Goal: Information Seeking & Learning: Learn about a topic

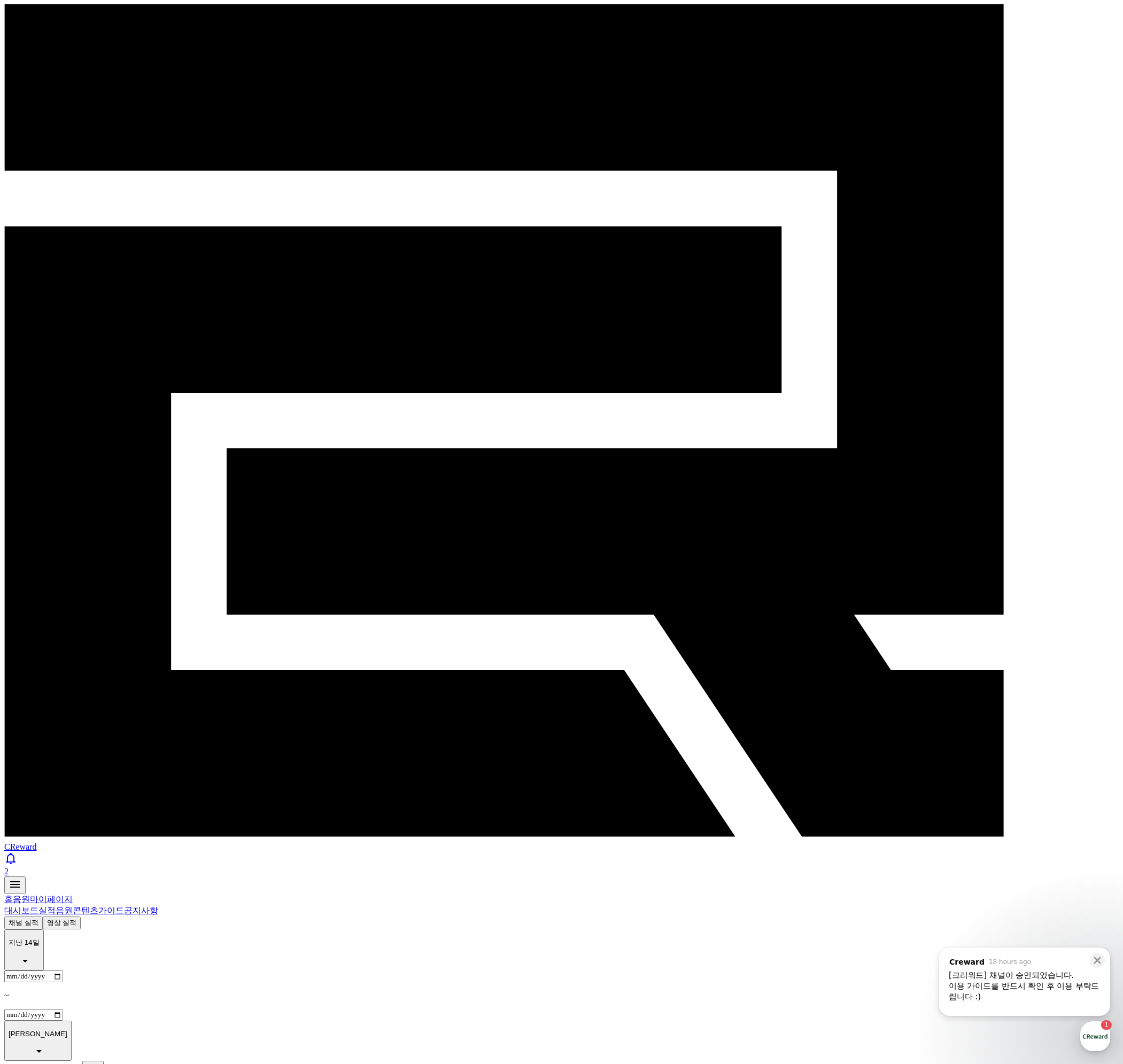
click at [1097, 958] on icon at bounding box center [1096, 960] width 11 height 11
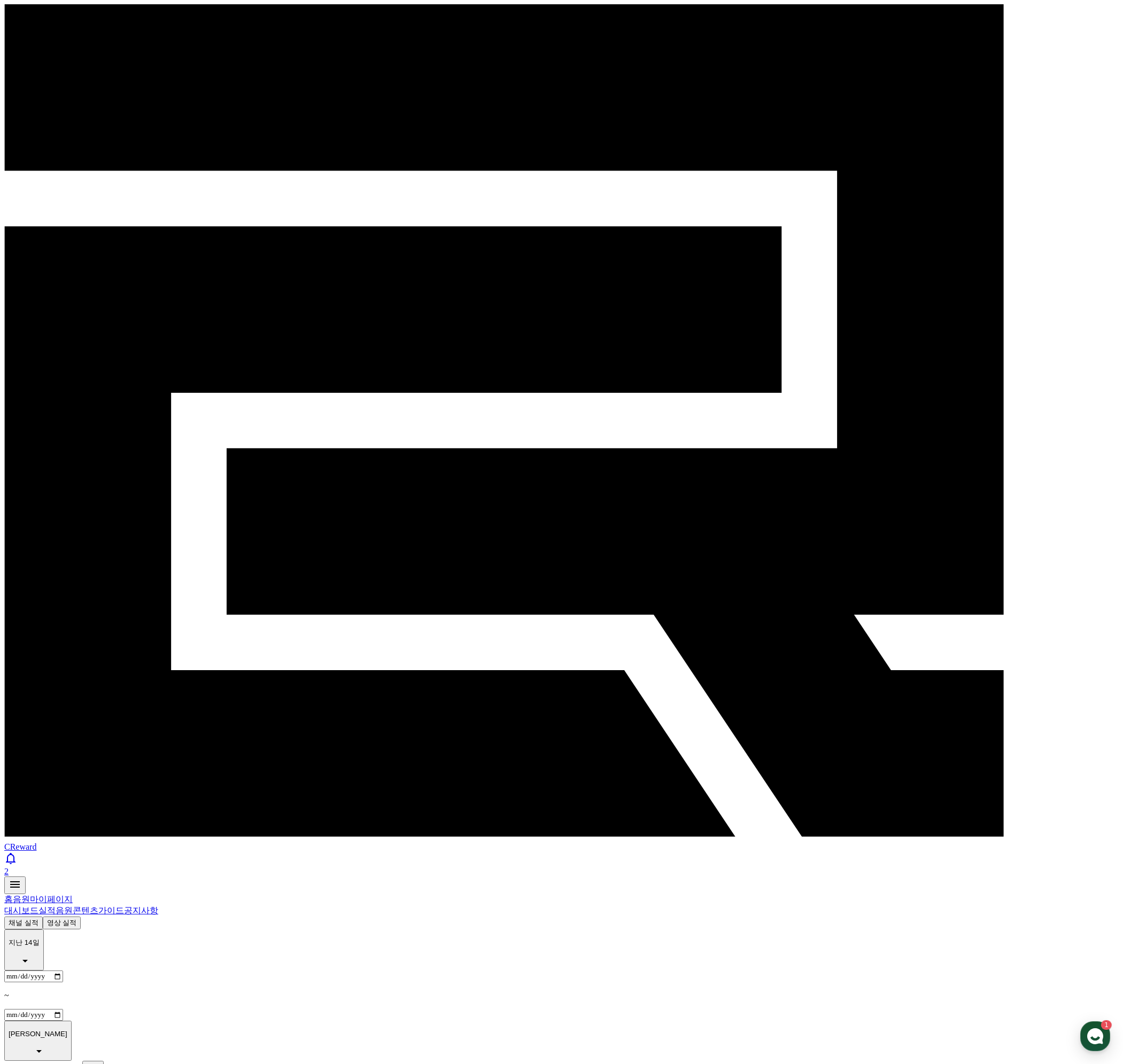
click at [73, 906] on link "음원" at bounding box center [64, 910] width 17 height 9
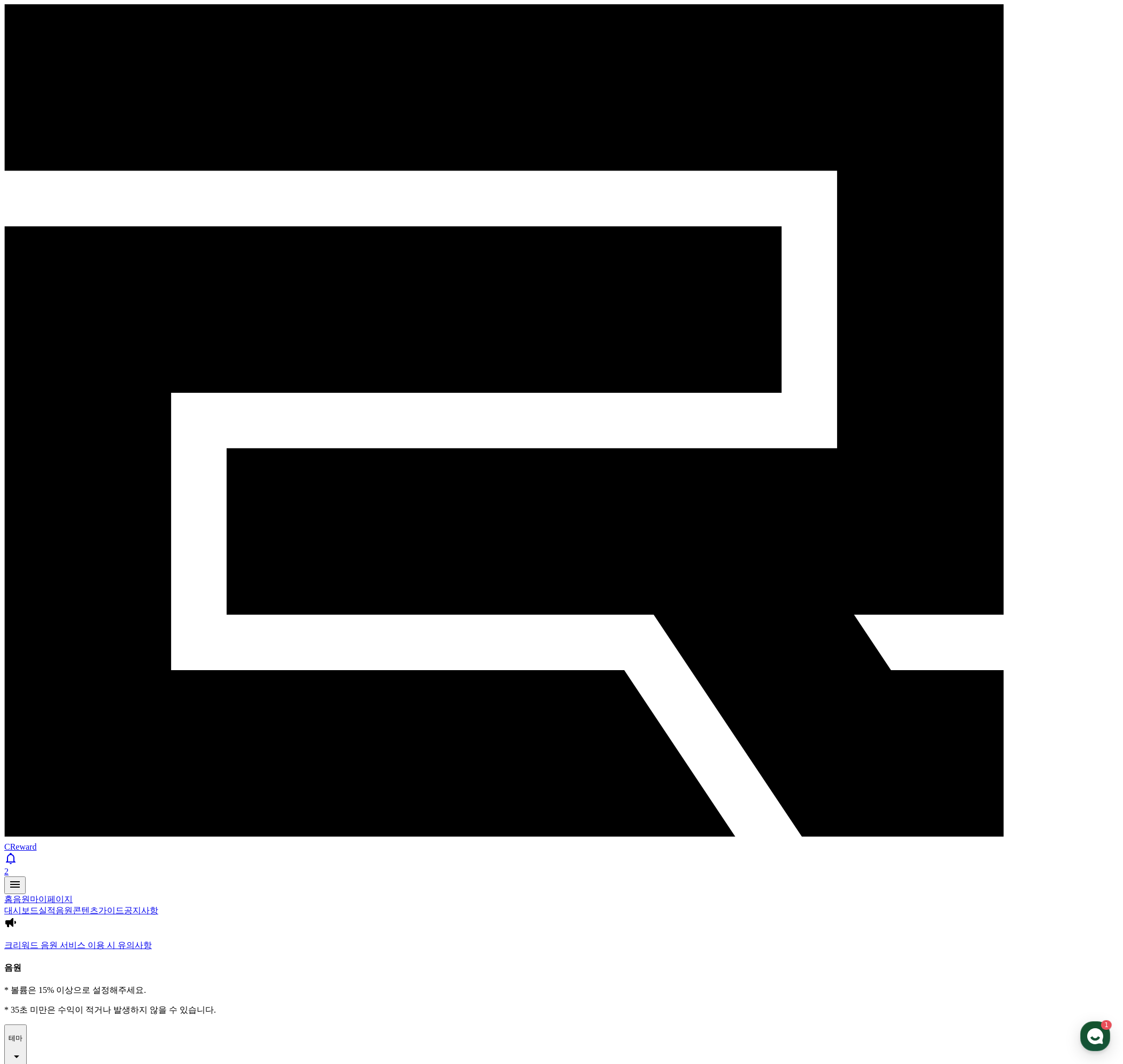
click at [22, 1033] on p "테마" at bounding box center [15, 1037] width 14 height 9
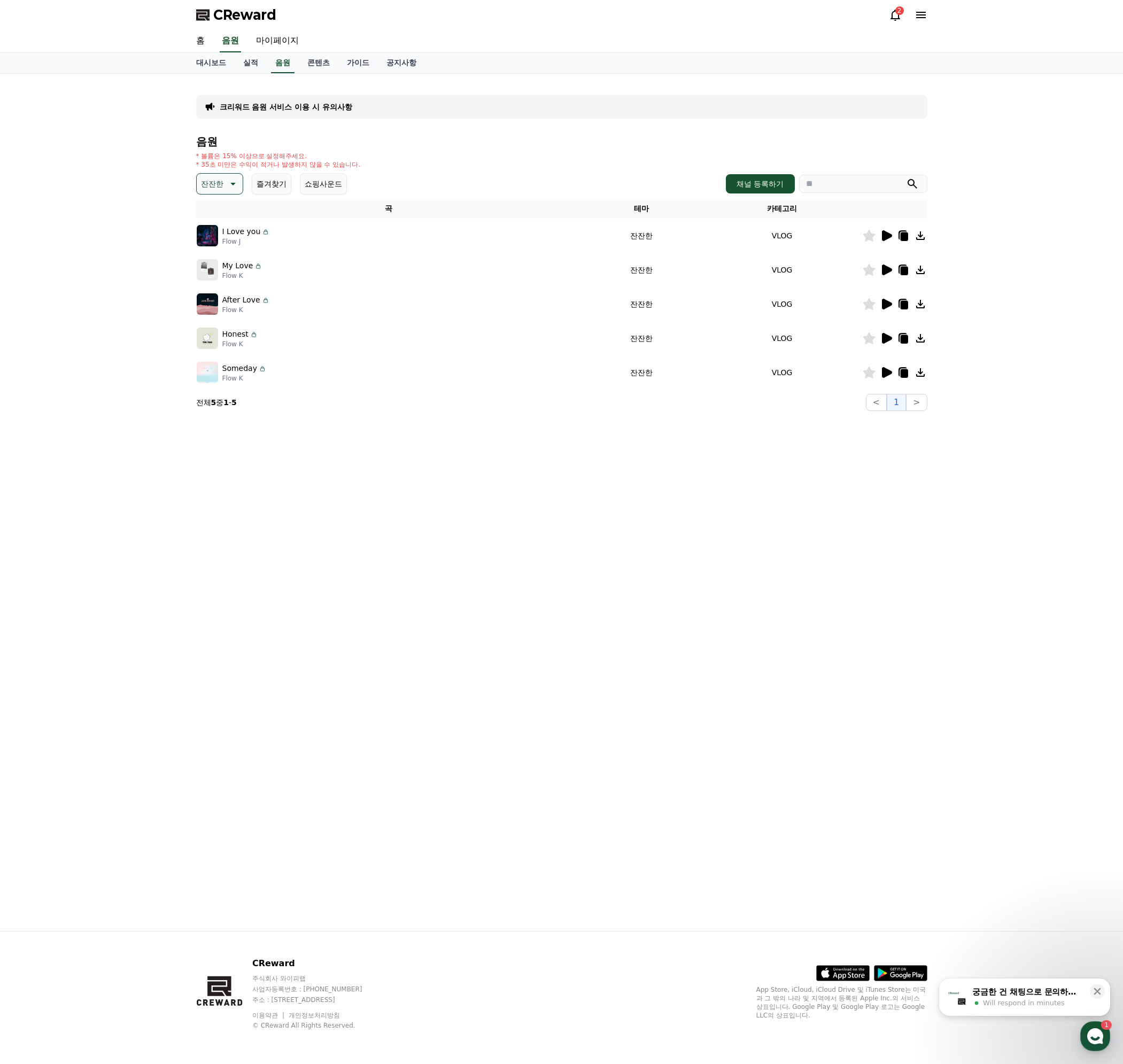
click at [883, 236] on icon at bounding box center [887, 236] width 10 height 11
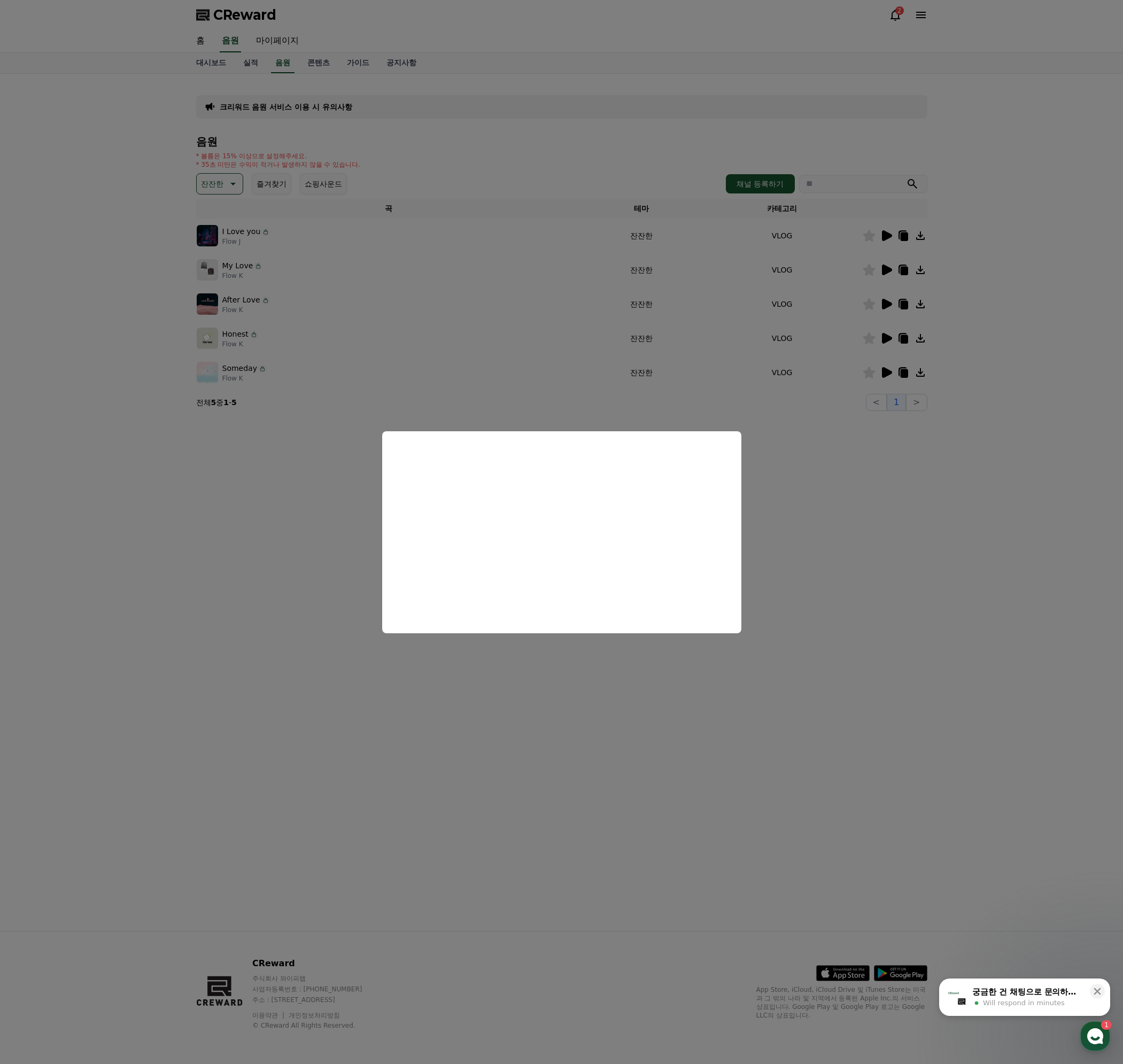
click at [869, 537] on button "close modal" at bounding box center [561, 532] width 1123 height 1064
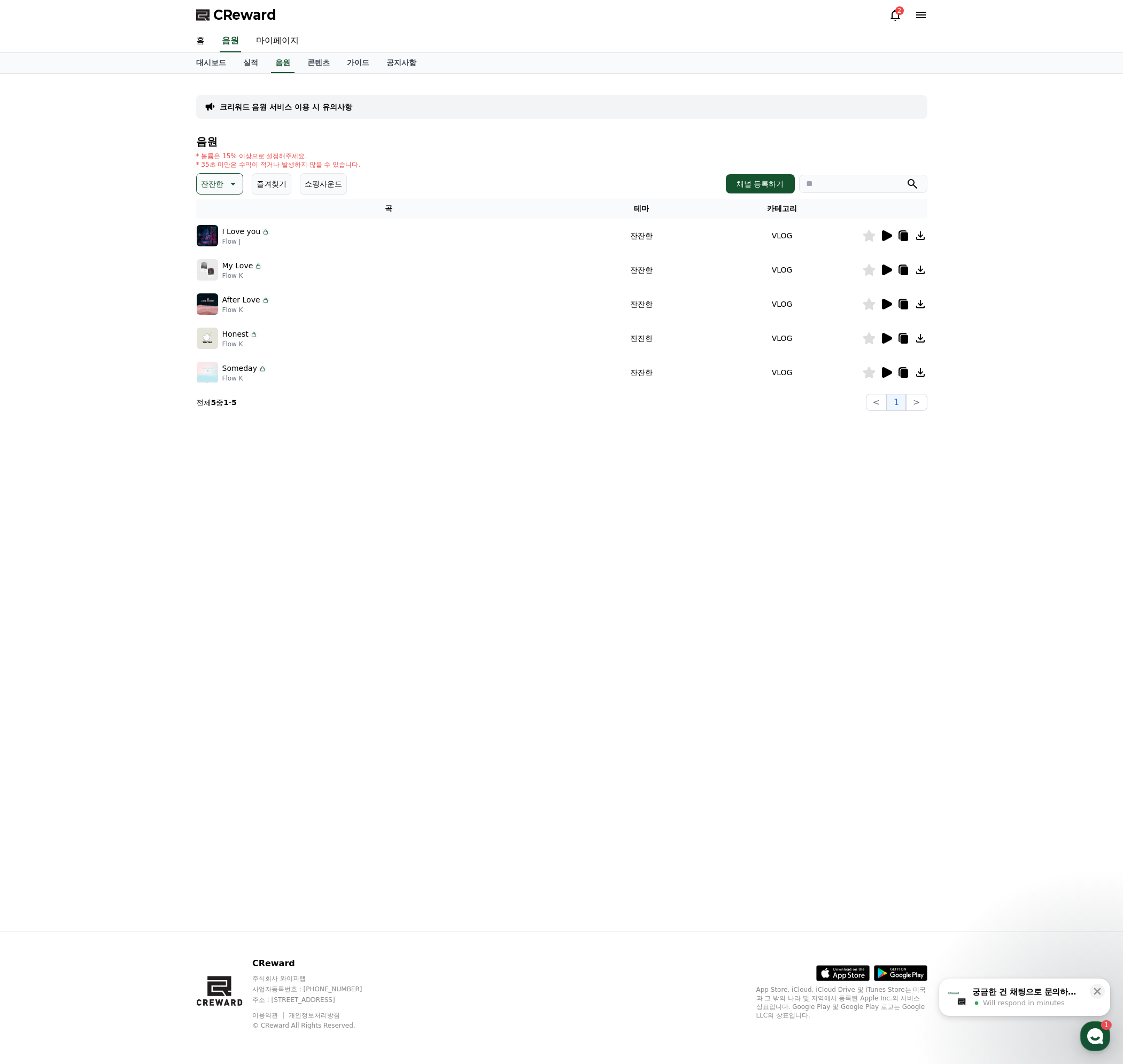
click at [884, 373] on icon at bounding box center [887, 372] width 10 height 11
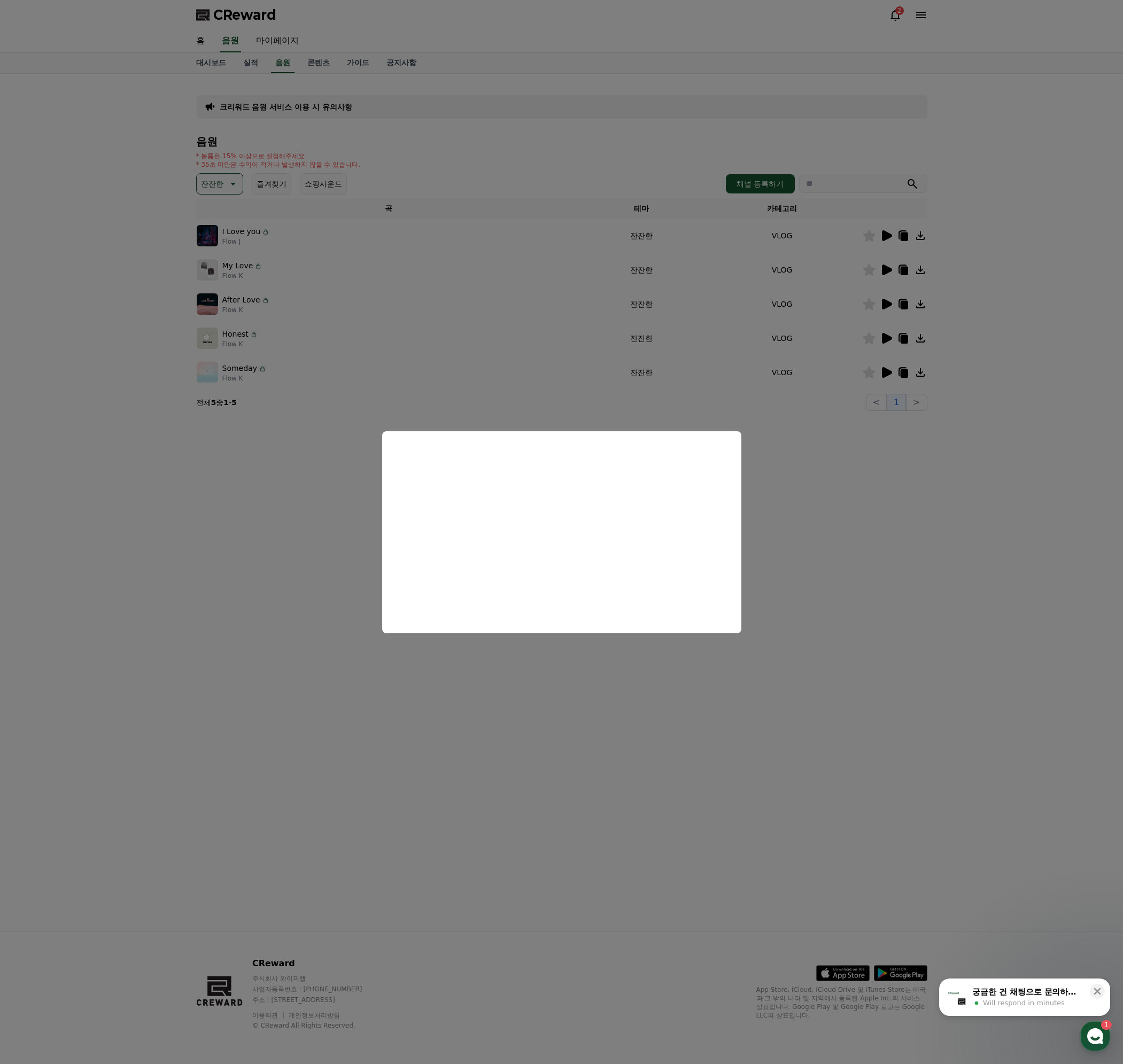
click at [901, 508] on button "close modal" at bounding box center [561, 532] width 1123 height 1064
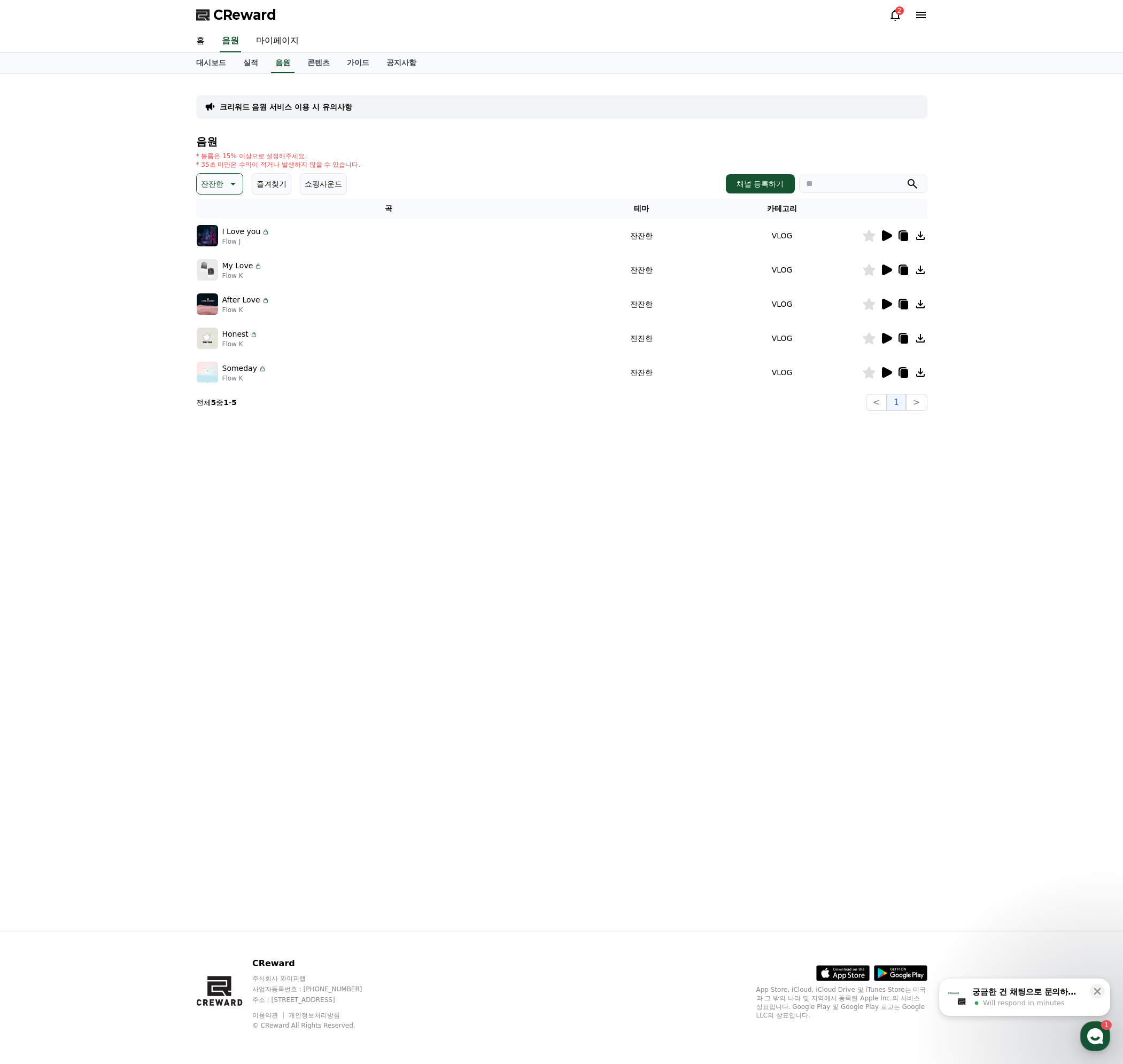
click at [880, 340] on icon at bounding box center [886, 338] width 13 height 13
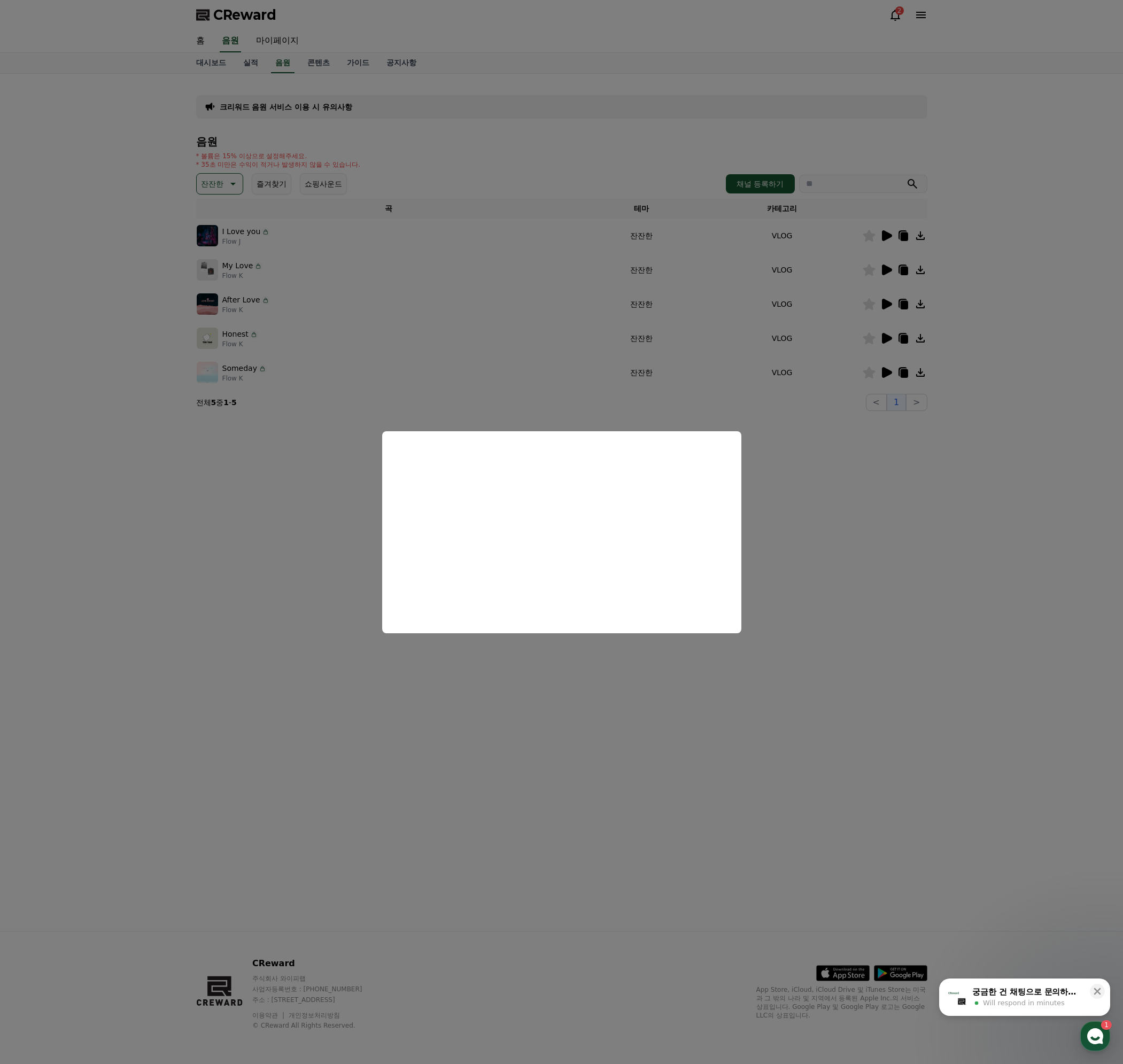
click at [842, 556] on button "close modal" at bounding box center [561, 532] width 1123 height 1064
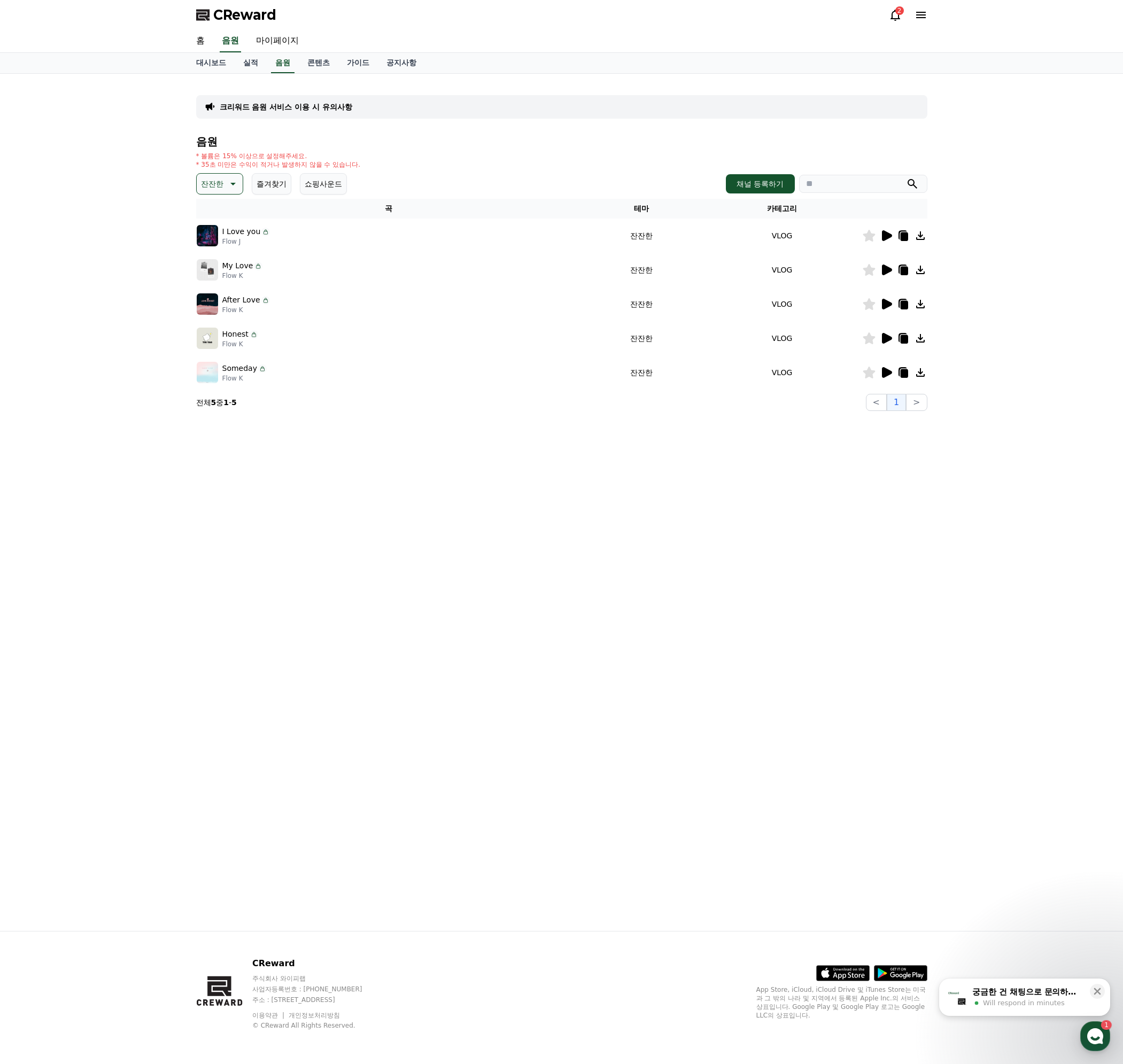
click at [884, 301] on icon at bounding box center [887, 304] width 10 height 11
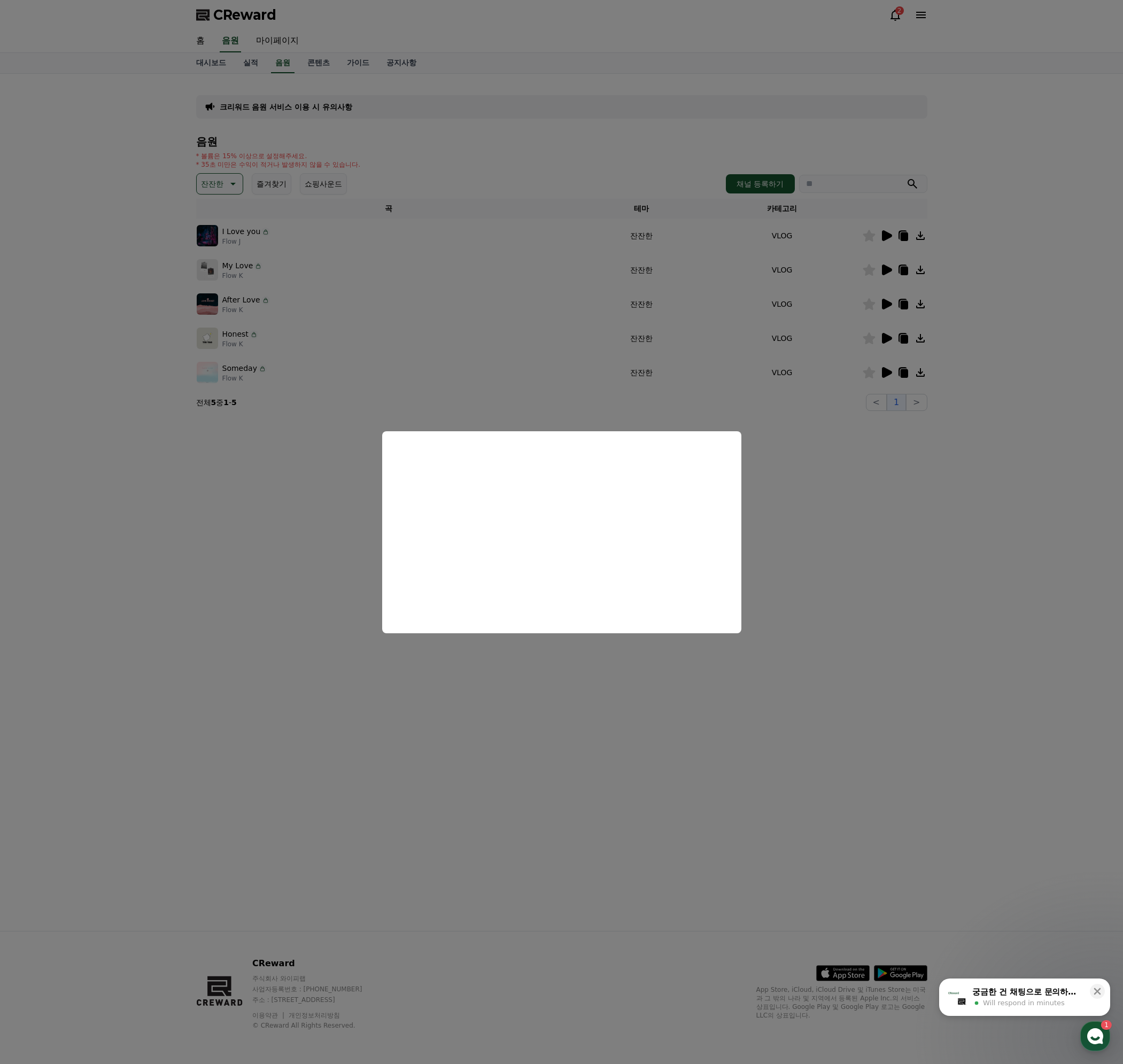
click at [879, 565] on button "close modal" at bounding box center [561, 532] width 1123 height 1064
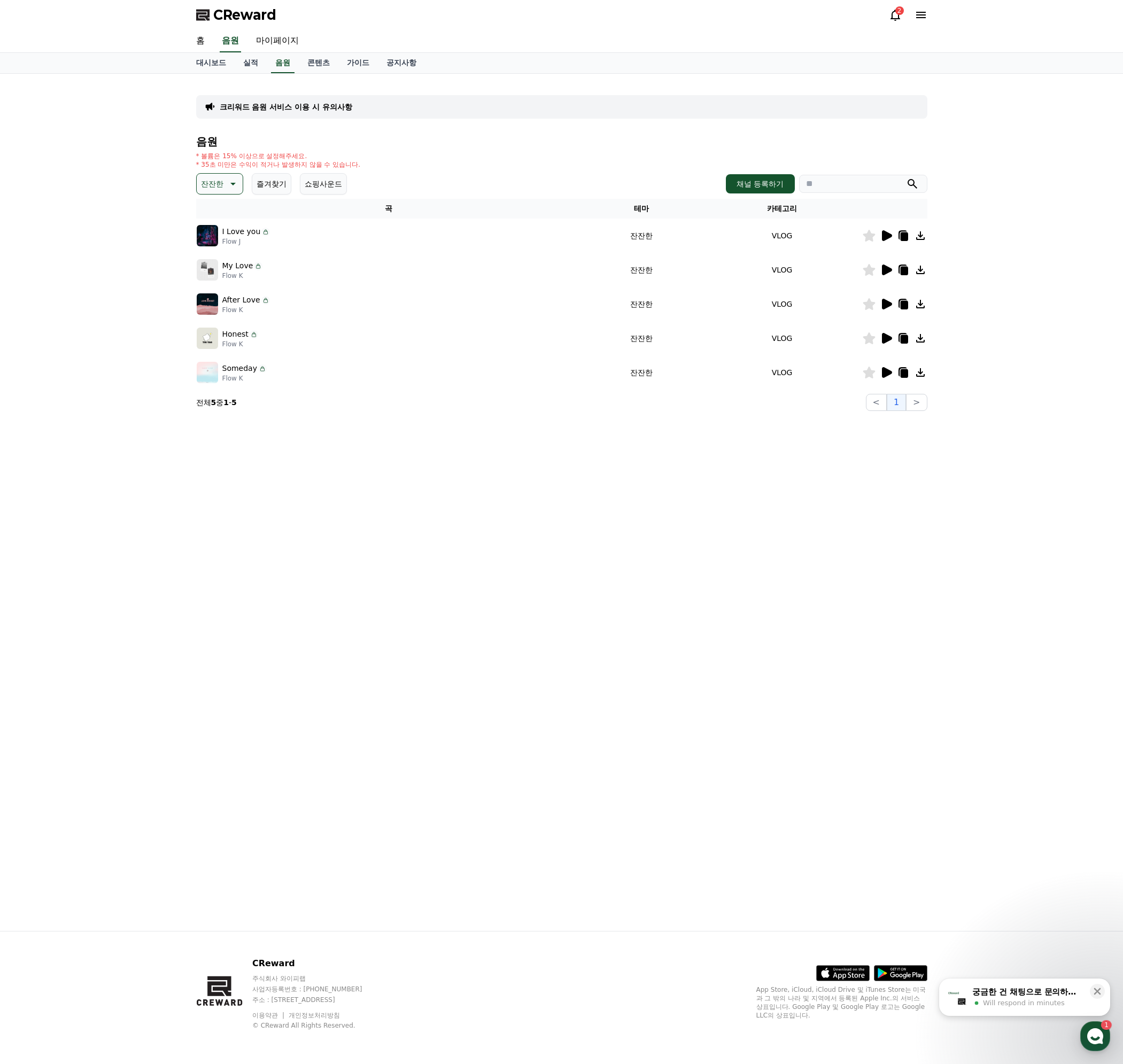
click at [886, 370] on icon at bounding box center [887, 372] width 10 height 11
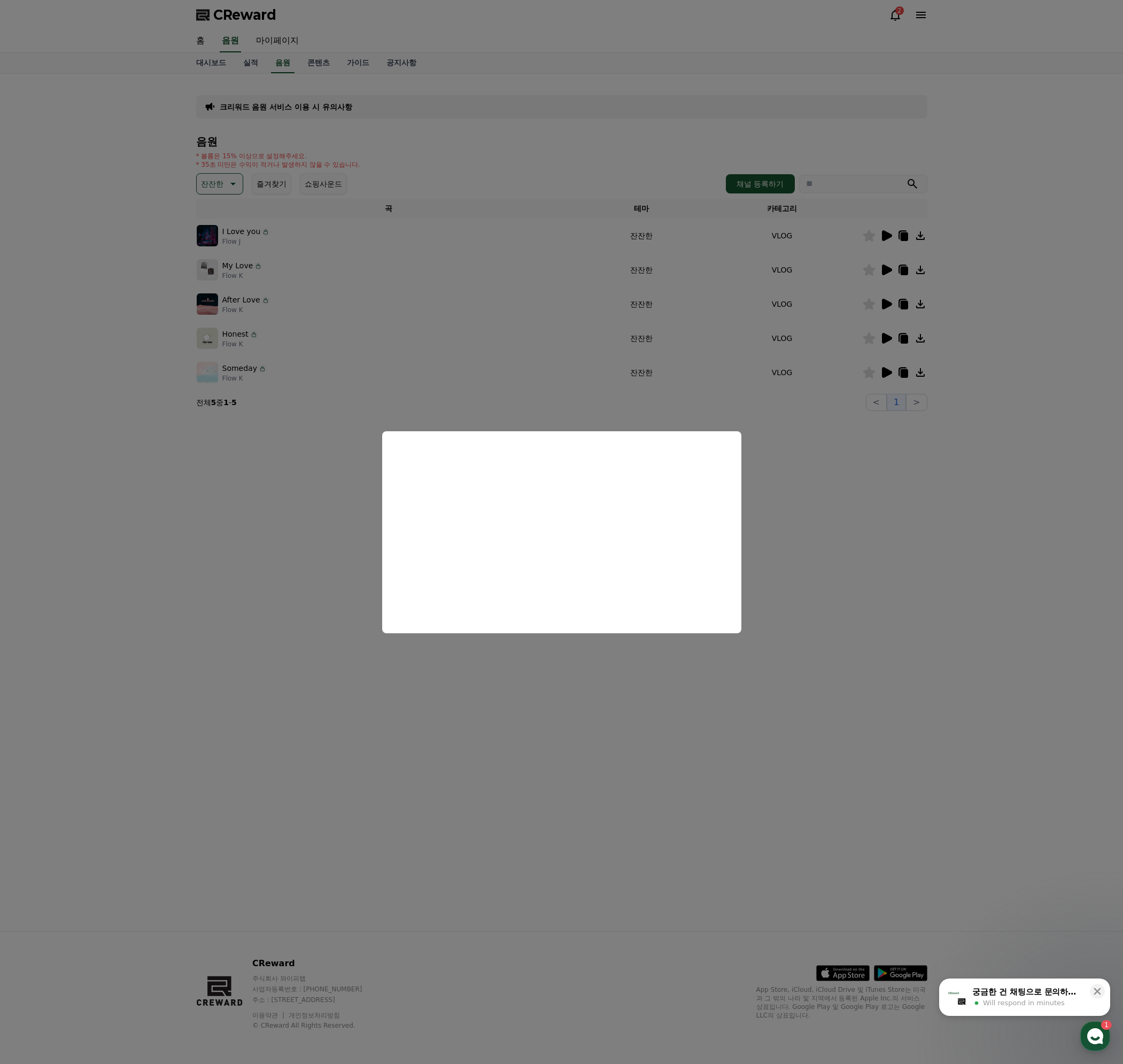
click at [841, 642] on button "close modal" at bounding box center [561, 532] width 1123 height 1064
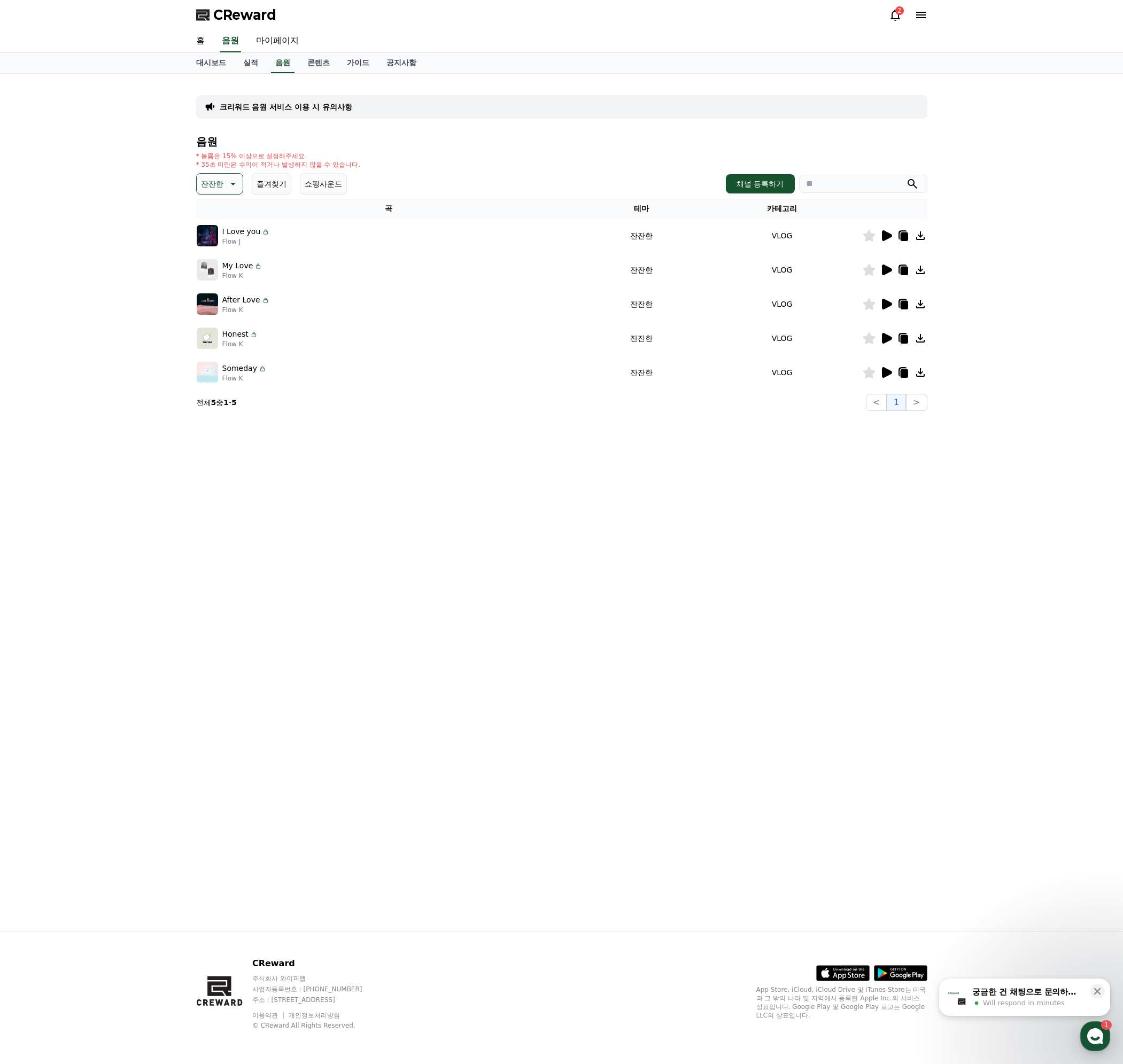
click at [905, 375] on icon at bounding box center [903, 374] width 7 height 9
click at [885, 376] on icon at bounding box center [887, 372] width 10 height 11
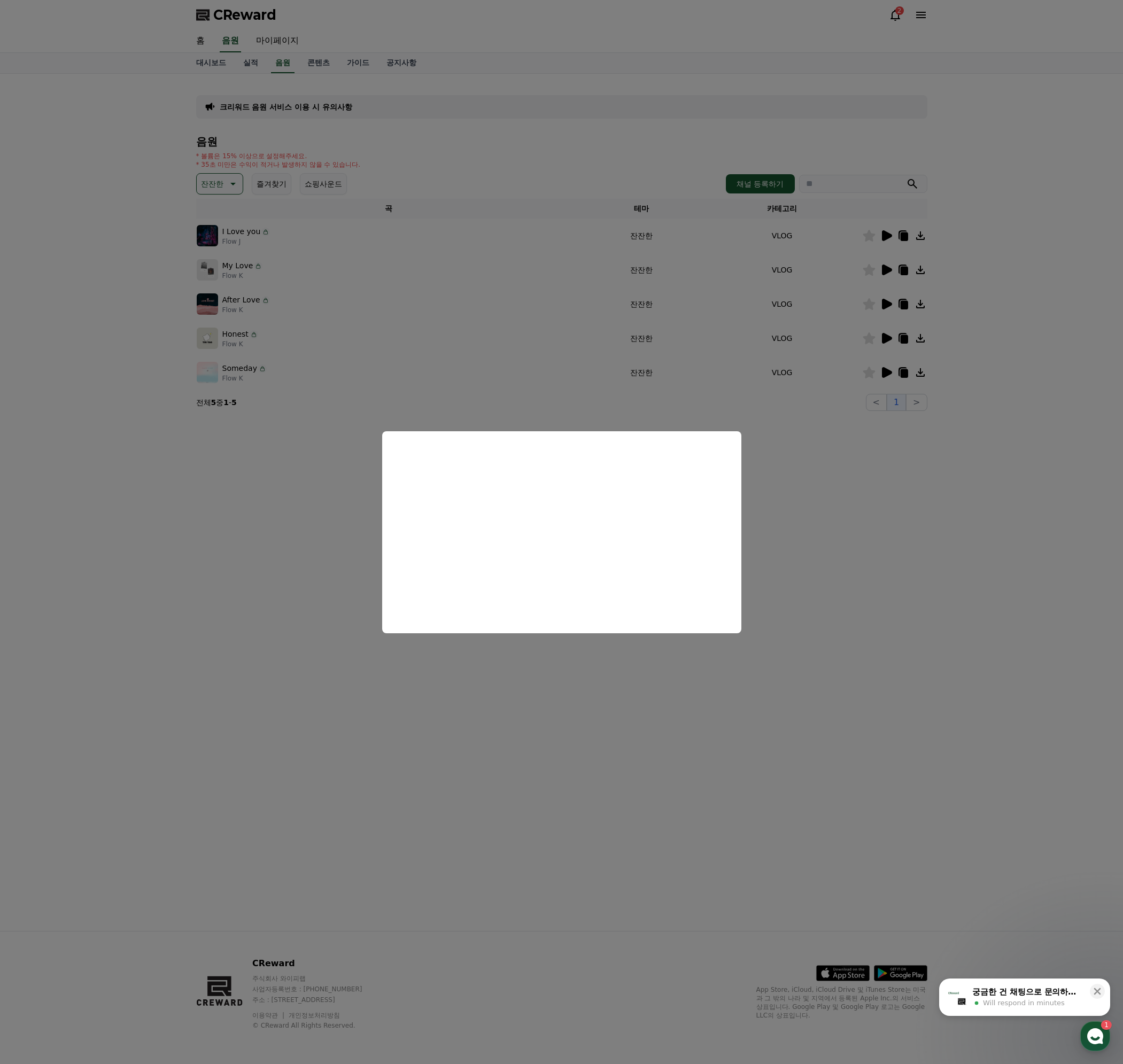
click at [838, 759] on button "close modal" at bounding box center [561, 532] width 1123 height 1064
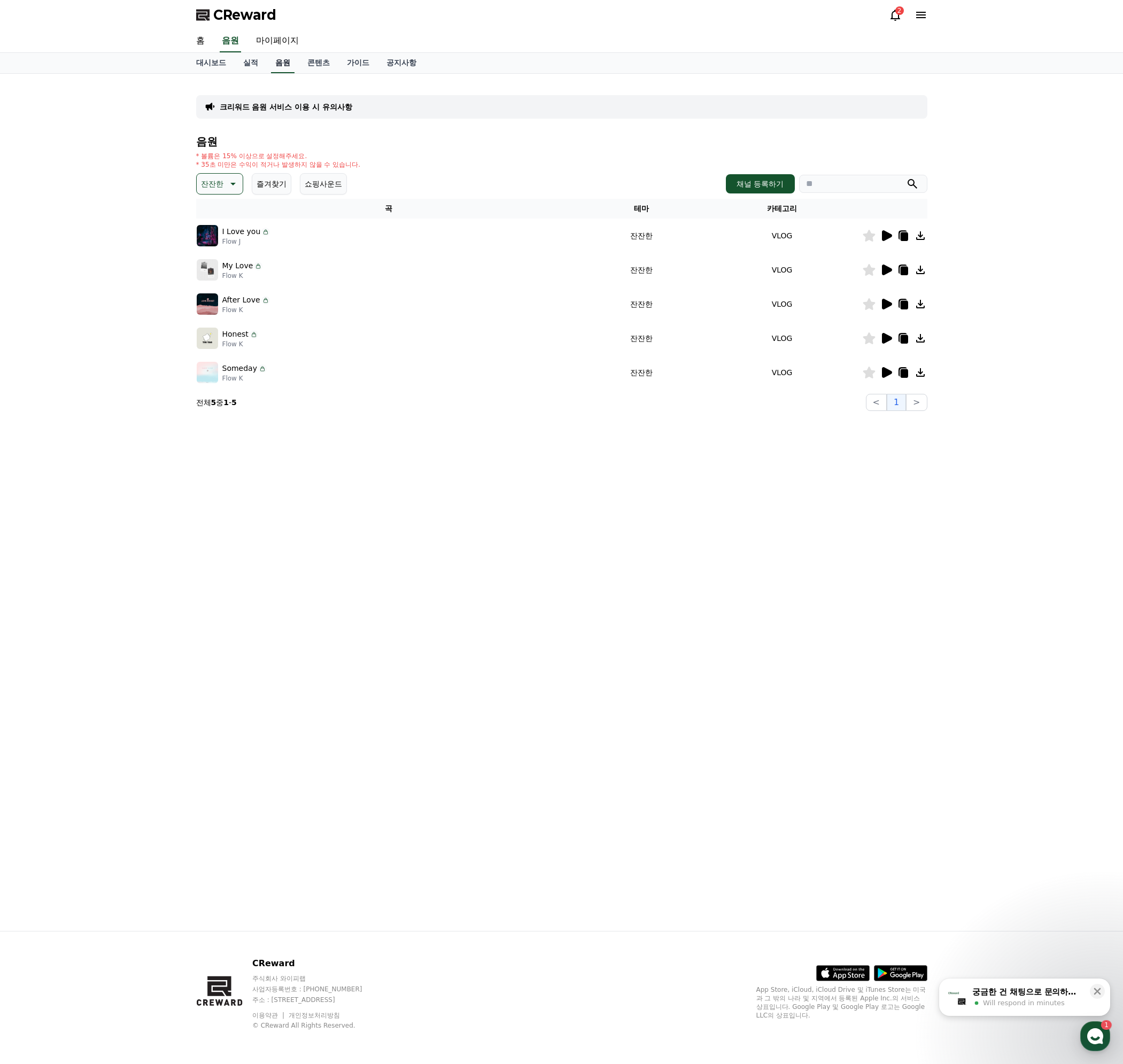
click at [274, 61] on link "음원" at bounding box center [282, 63] width 24 height 20
click at [255, 57] on link "실적" at bounding box center [250, 63] width 32 height 20
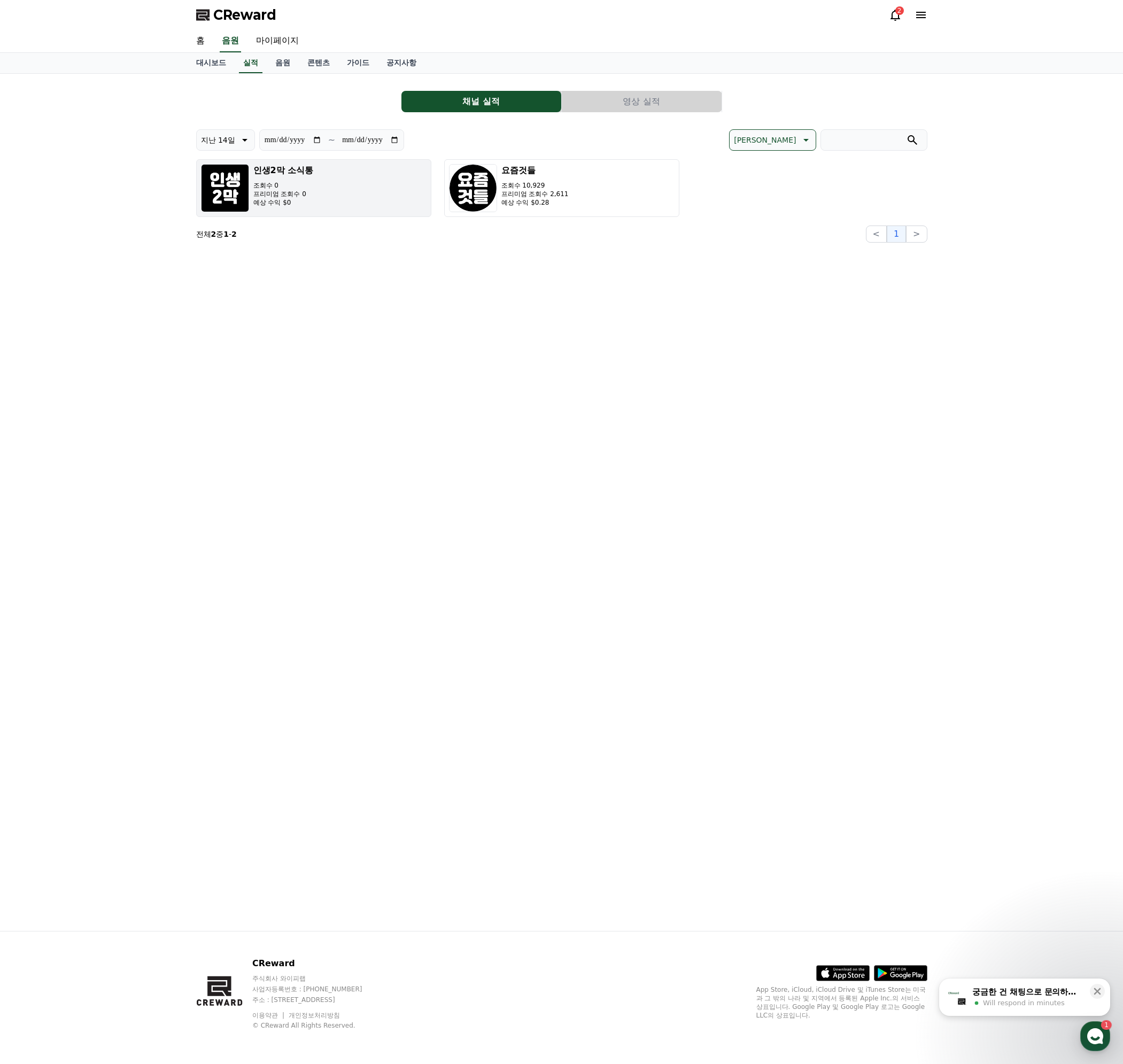
click at [338, 186] on button "인생2막 소식통 조회수 0 프리미엄 조회수 0 예상 수익 $0" at bounding box center [313, 188] width 235 height 57
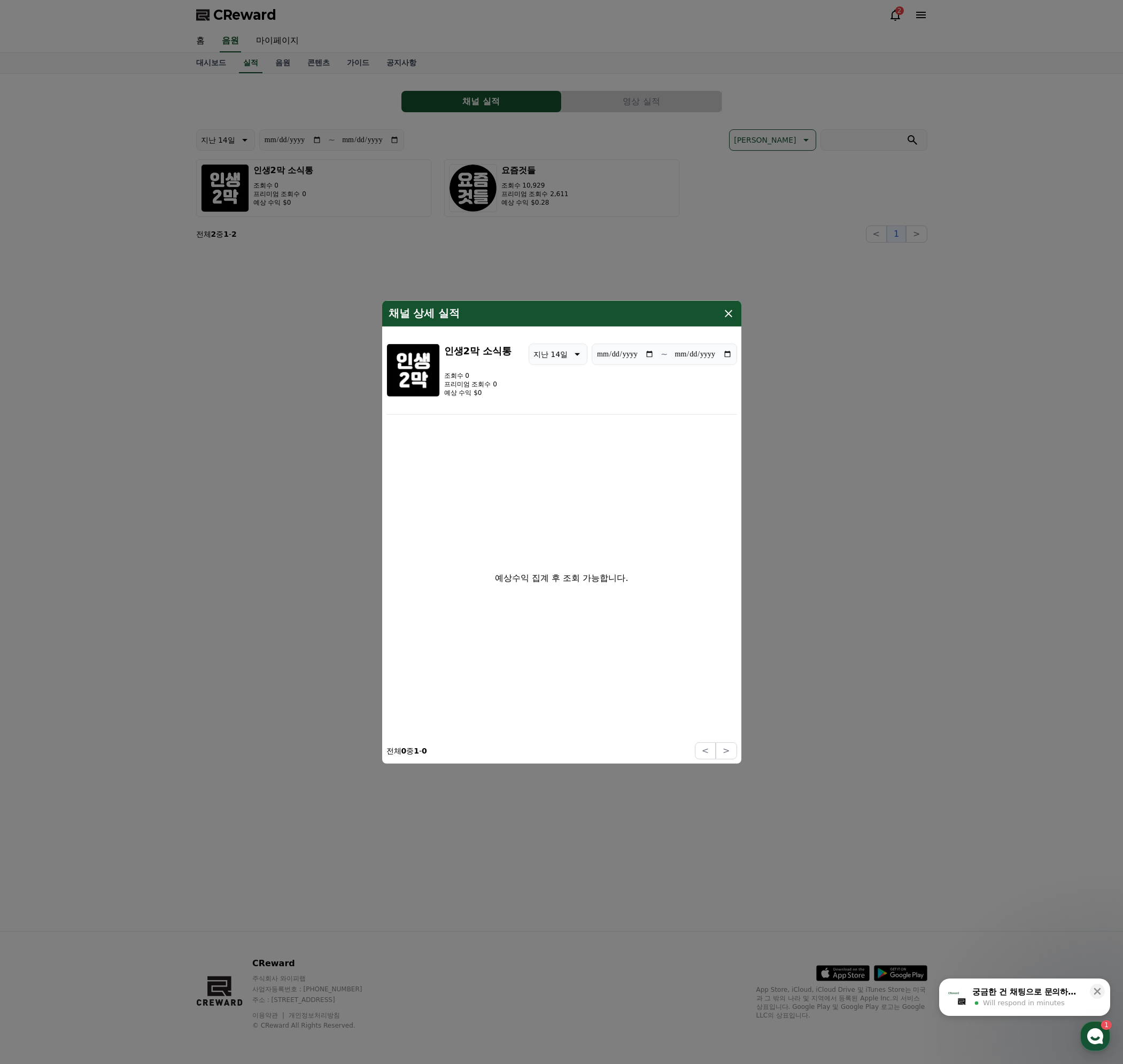
click at [606, 550] on div "예상수익 집계 후 조회 가능합니다." at bounding box center [562, 578] width 351 height 319
click at [651, 572] on div "예상수익 집계 후 조회 가능합니다." at bounding box center [562, 578] width 351 height 319
click at [732, 315] on icon "modal" at bounding box center [729, 313] width 13 height 13
drag, startPoint x: 977, startPoint y: 430, endPoint x: 1108, endPoint y: 391, distance: 136.7
click at [977, 430] on div "**********" at bounding box center [561, 502] width 1123 height 857
